Goal: Check status

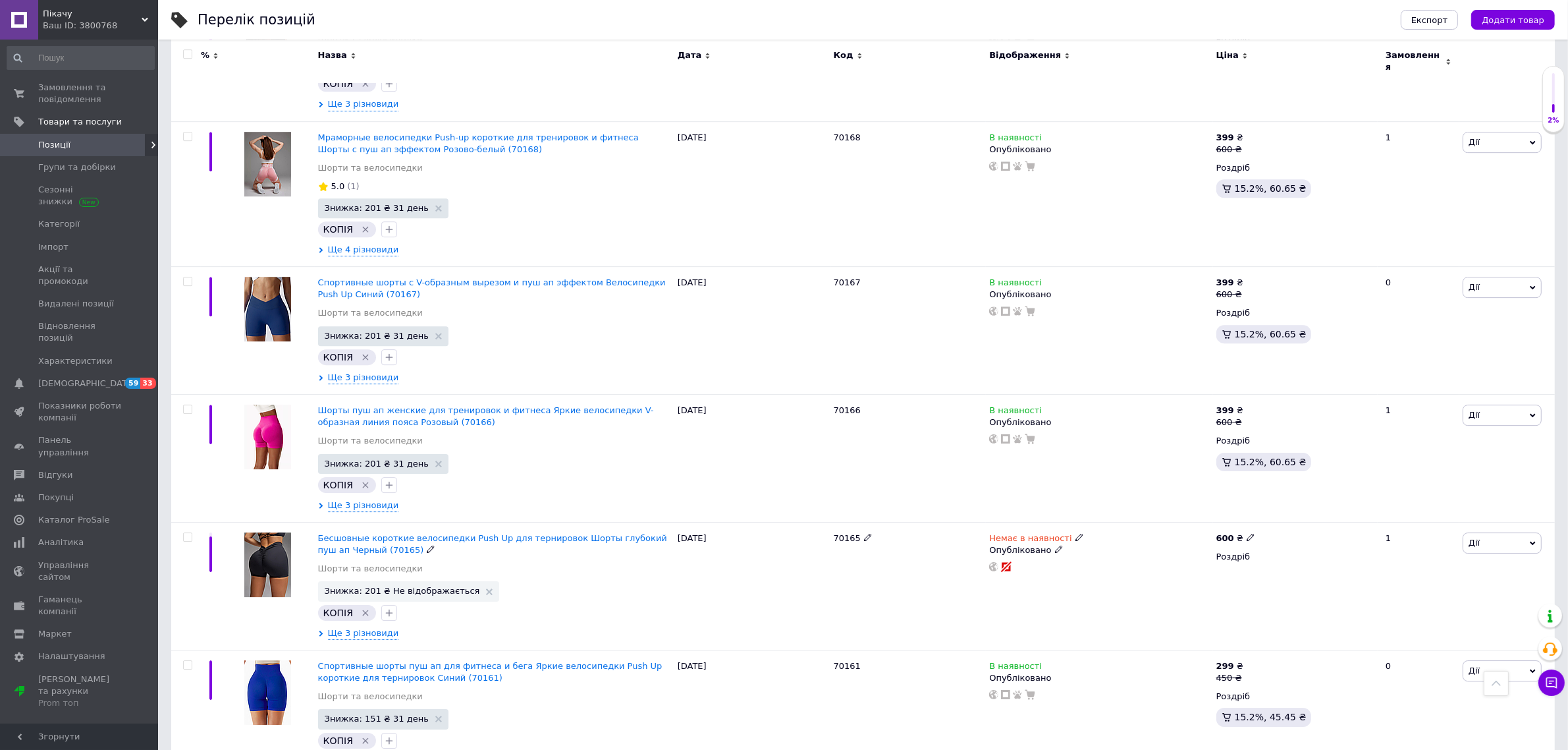
scroll to position [11379, 0]
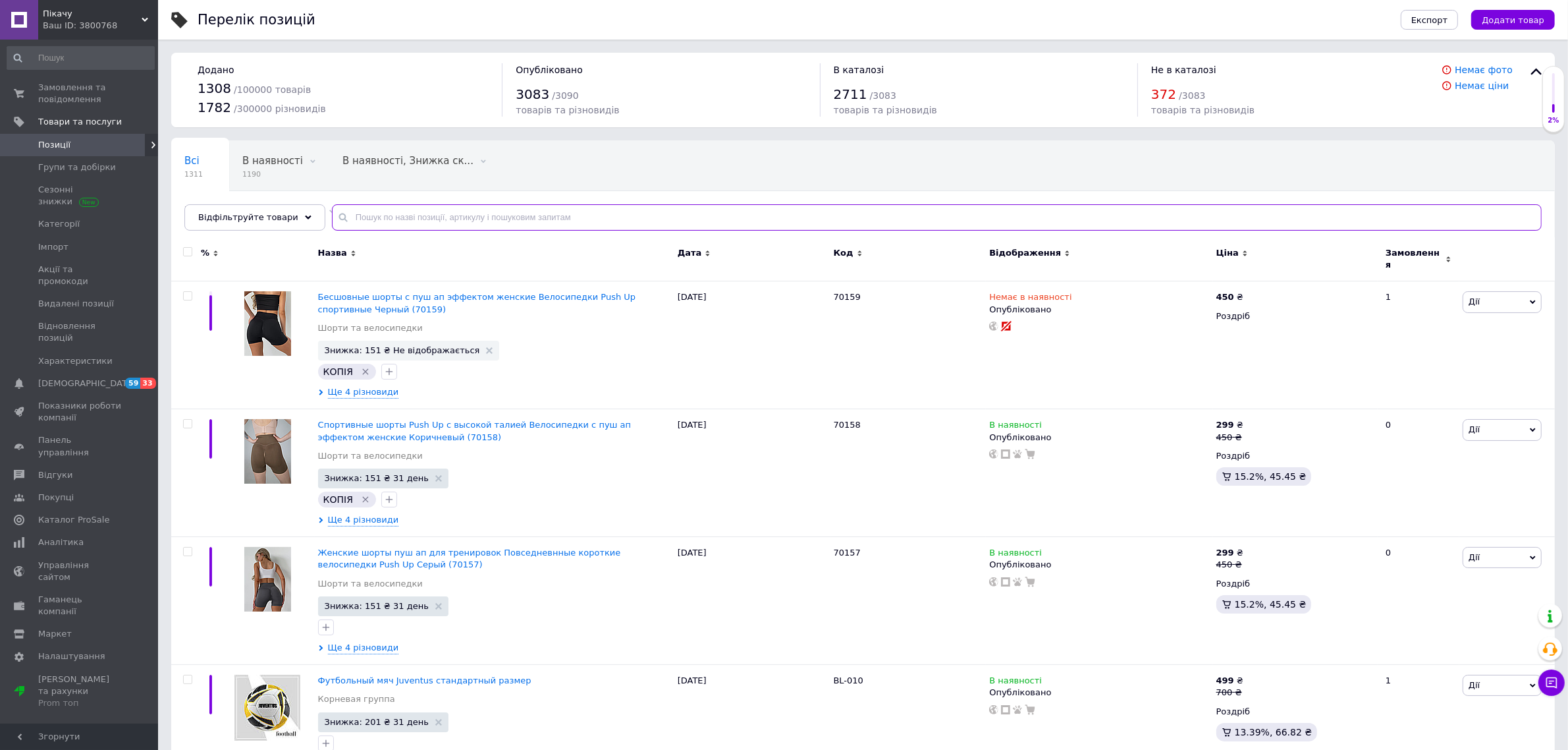
click at [564, 228] on input "text" at bounding box center [937, 217] width 1210 height 27
paste input "70182"
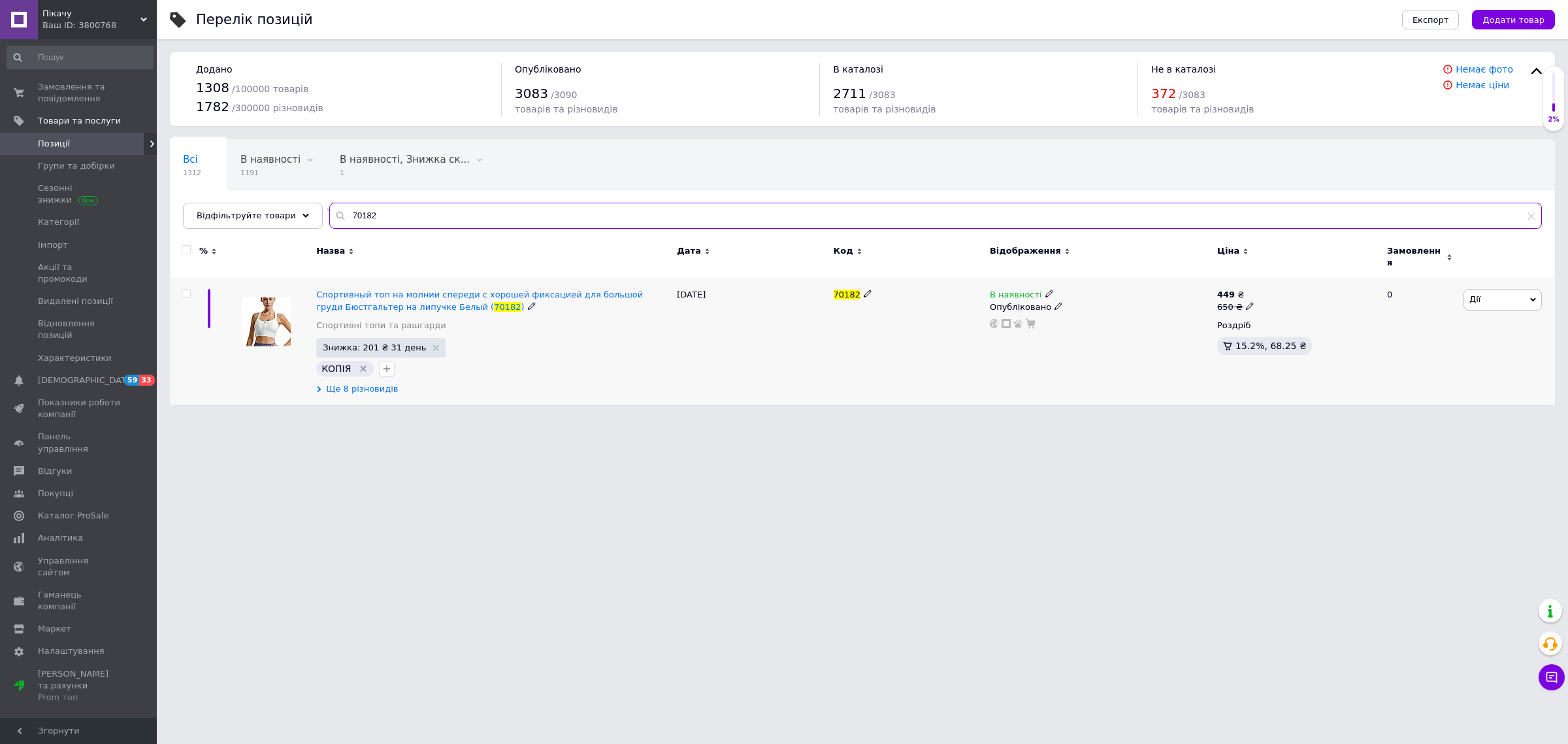
type input "70182"
click at [350, 383] on span "Ще 8 різновидів" at bounding box center [361, 389] width 72 height 11
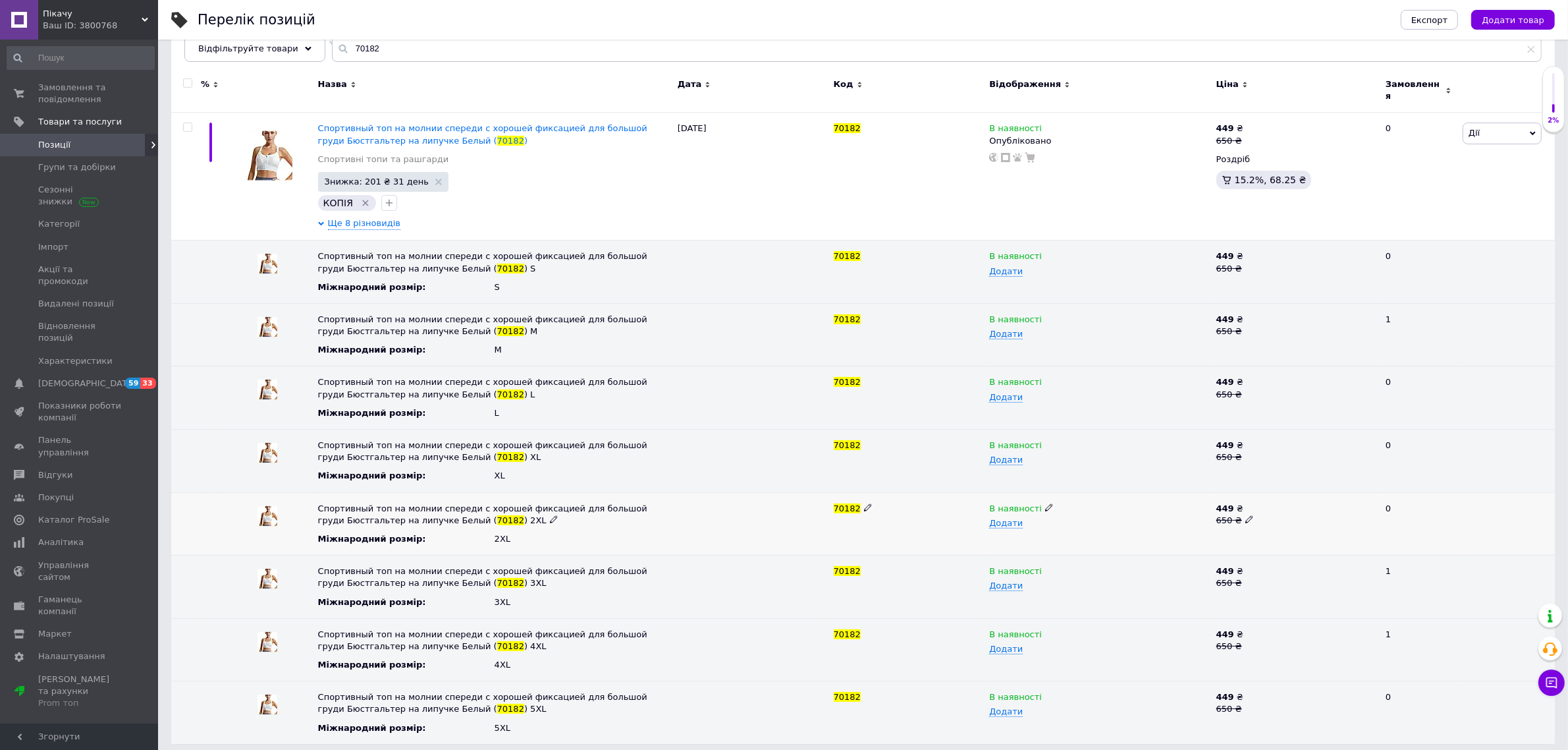
scroll to position [169, 0]
click at [1045, 628] on icon at bounding box center [1049, 632] width 8 height 8
click at [1049, 653] on li "Немає в наявності" at bounding box center [1096, 658] width 224 height 18
click at [90, 90] on span "Замовлення та повідомлення" at bounding box center [80, 93] width 84 height 24
